Goal: Information Seeking & Learning: Learn about a topic

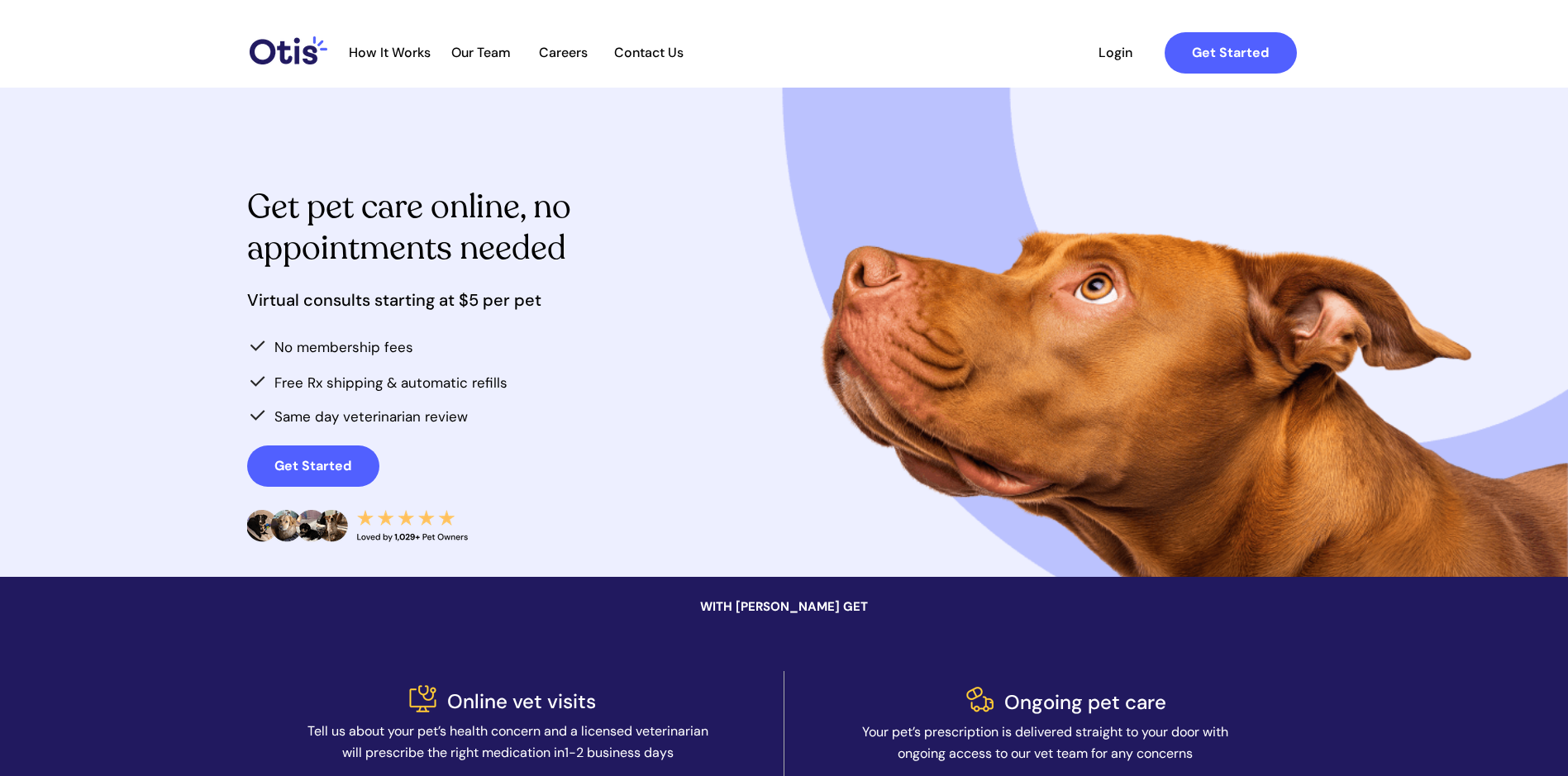
click at [411, 57] on span "How It Works" at bounding box center [390, 52] width 98 height 16
click at [496, 48] on span "Our Team" at bounding box center [481, 52] width 81 height 16
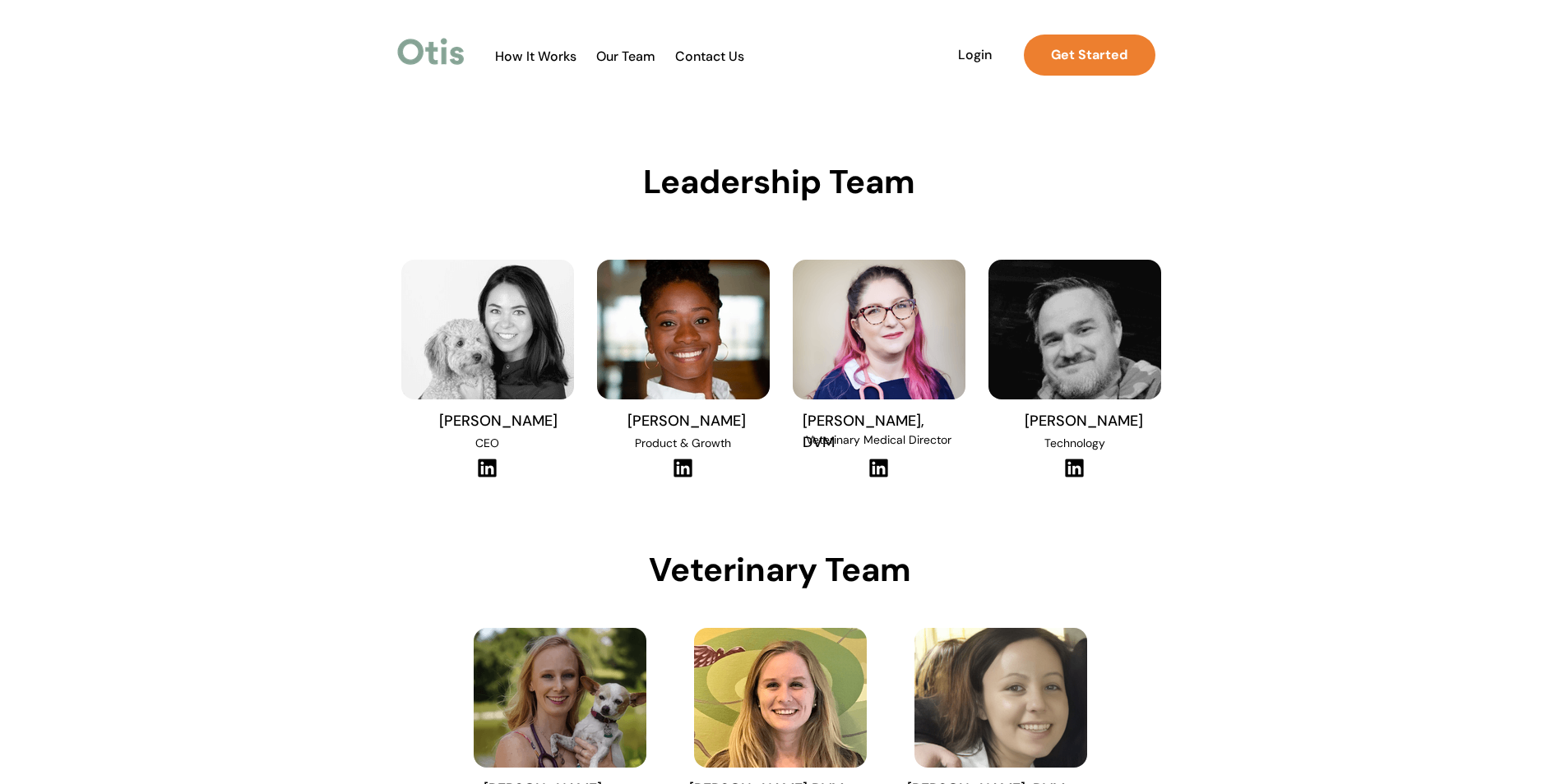
click at [542, 52] on span "How It Works" at bounding box center [536, 56] width 97 height 16
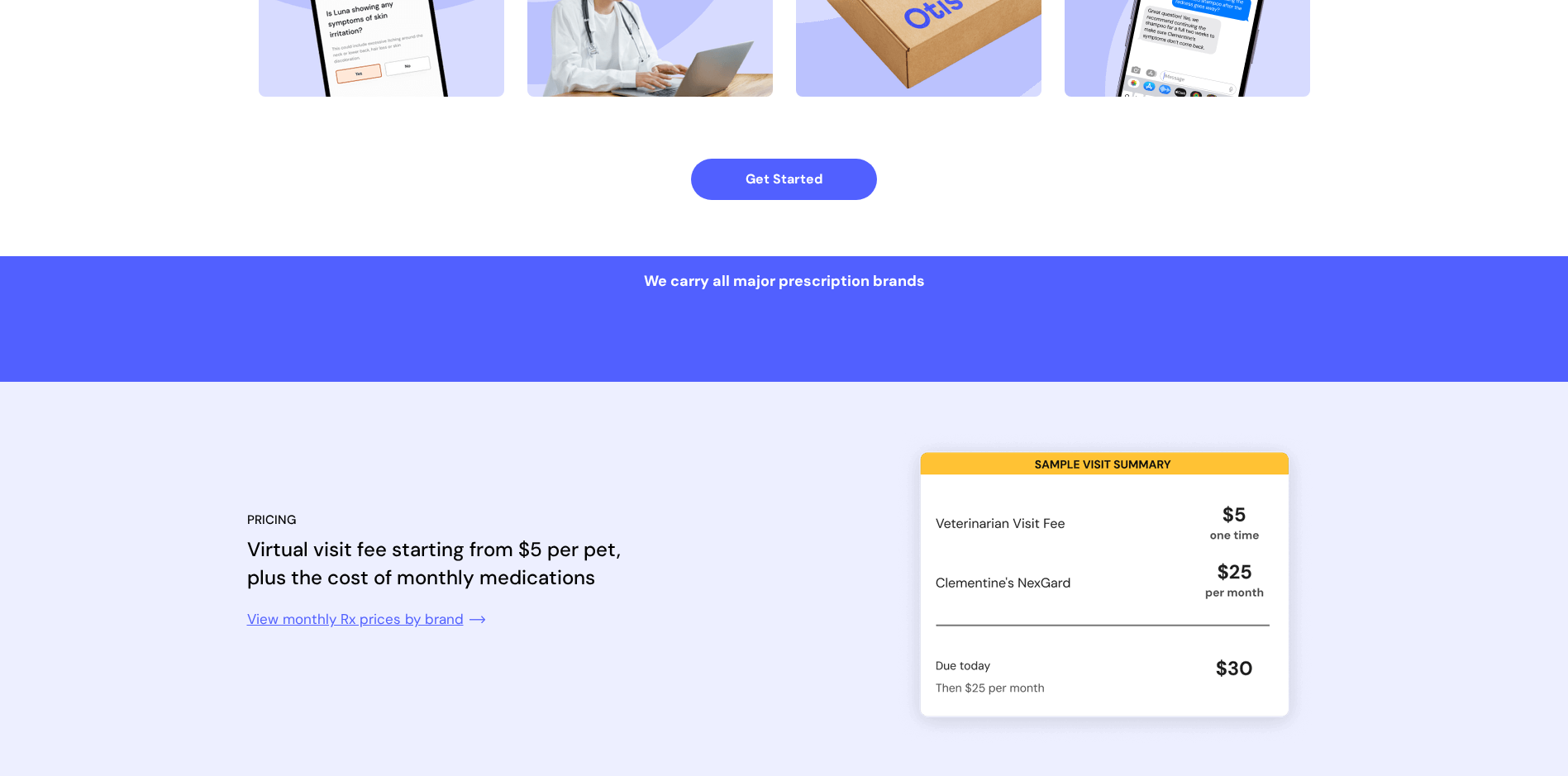
scroll to position [1323, 0]
